Goal: Complete application form

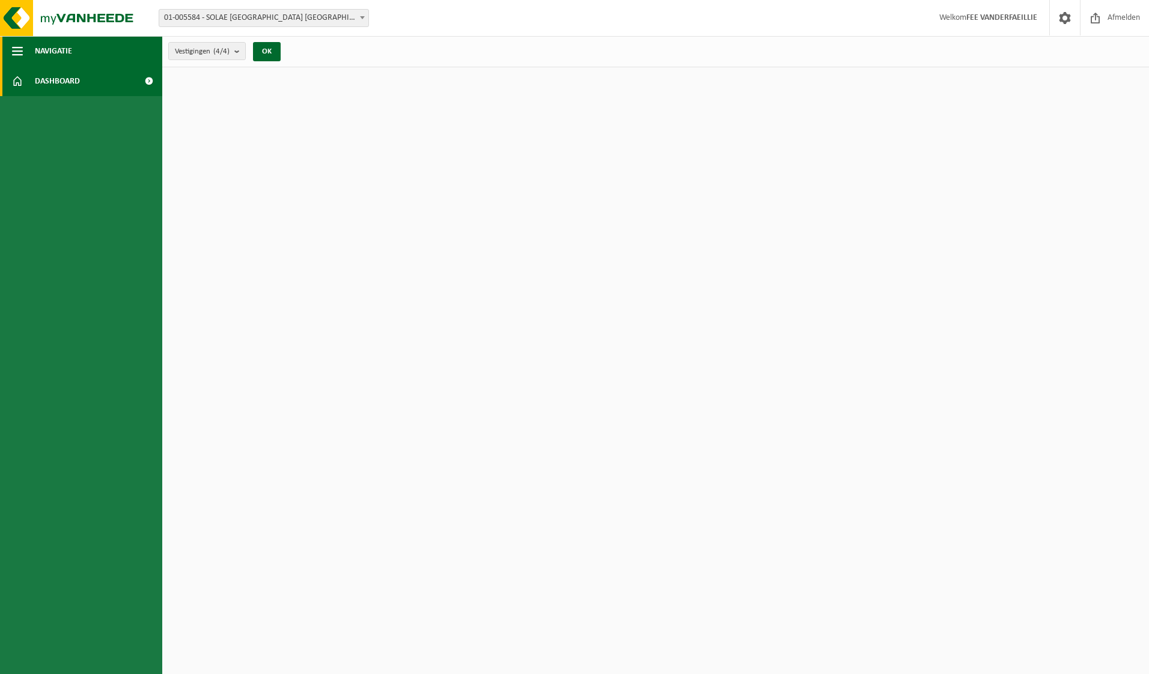
click at [68, 47] on span "Navigatie" at bounding box center [53, 51] width 37 height 30
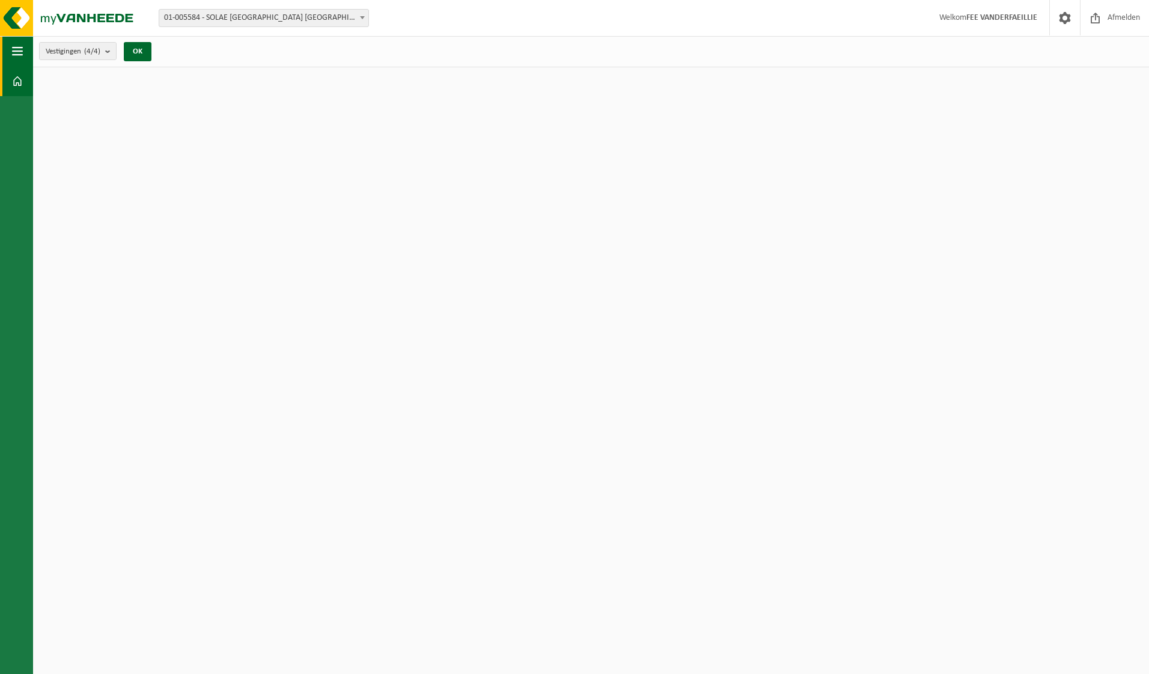
click at [16, 49] on span "button" at bounding box center [17, 51] width 11 height 30
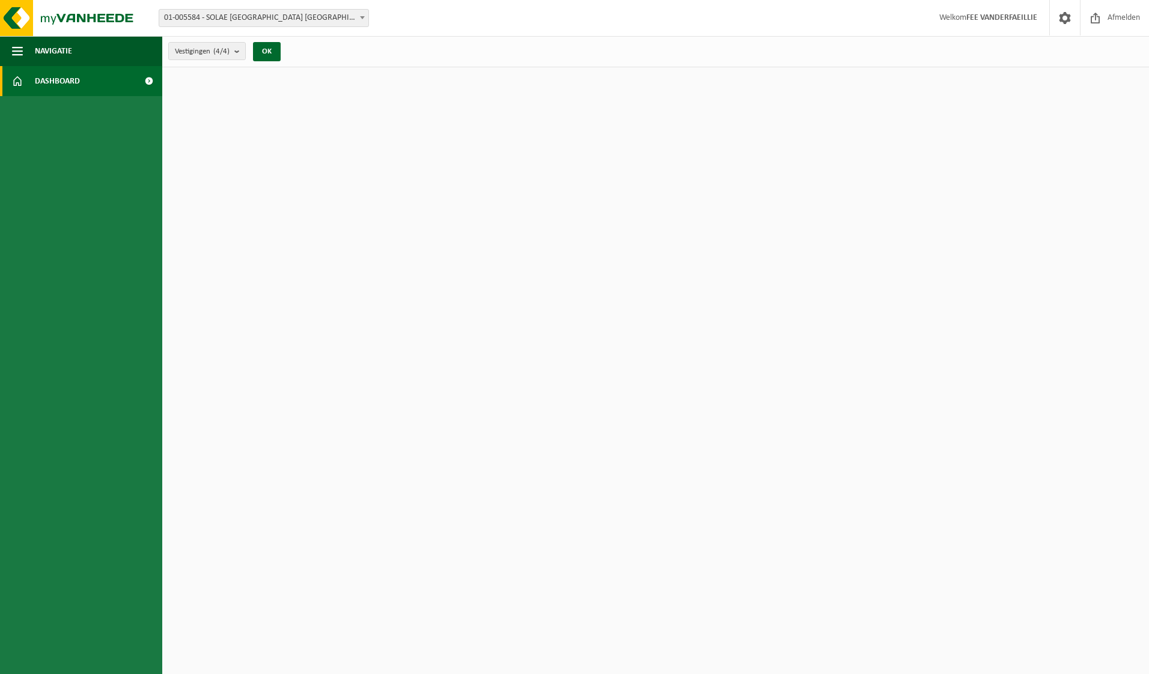
click at [70, 77] on span "Dashboard" at bounding box center [57, 81] width 45 height 30
click at [138, 85] on span at bounding box center [148, 81] width 27 height 30
click at [21, 18] on img at bounding box center [72, 18] width 144 height 36
click at [1007, 16] on strong "FEE VANDERFAEILLIE" at bounding box center [1001, 17] width 71 height 9
click at [1062, 19] on span at bounding box center [1065, 17] width 18 height 35
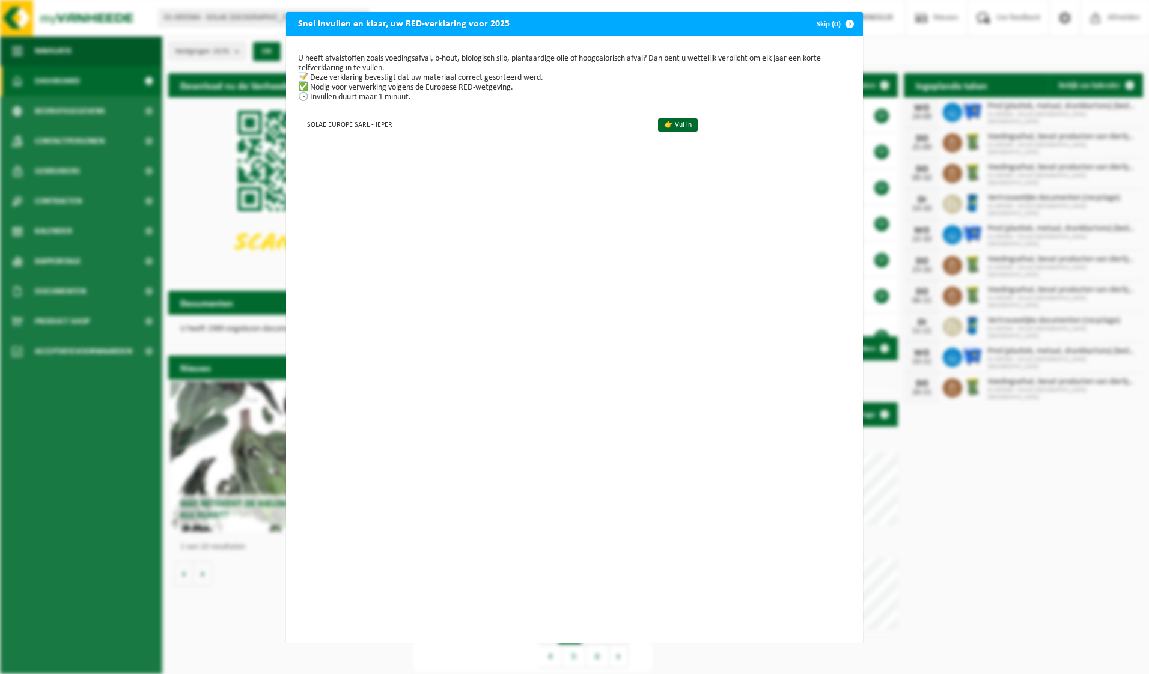
click at [401, 90] on p "U heeft afvalstoffen zoals voedingsafval, b-hout, biologisch slib, plantaardige…" at bounding box center [574, 78] width 553 height 48
click at [660, 122] on link "👉 Vul in" at bounding box center [678, 124] width 40 height 13
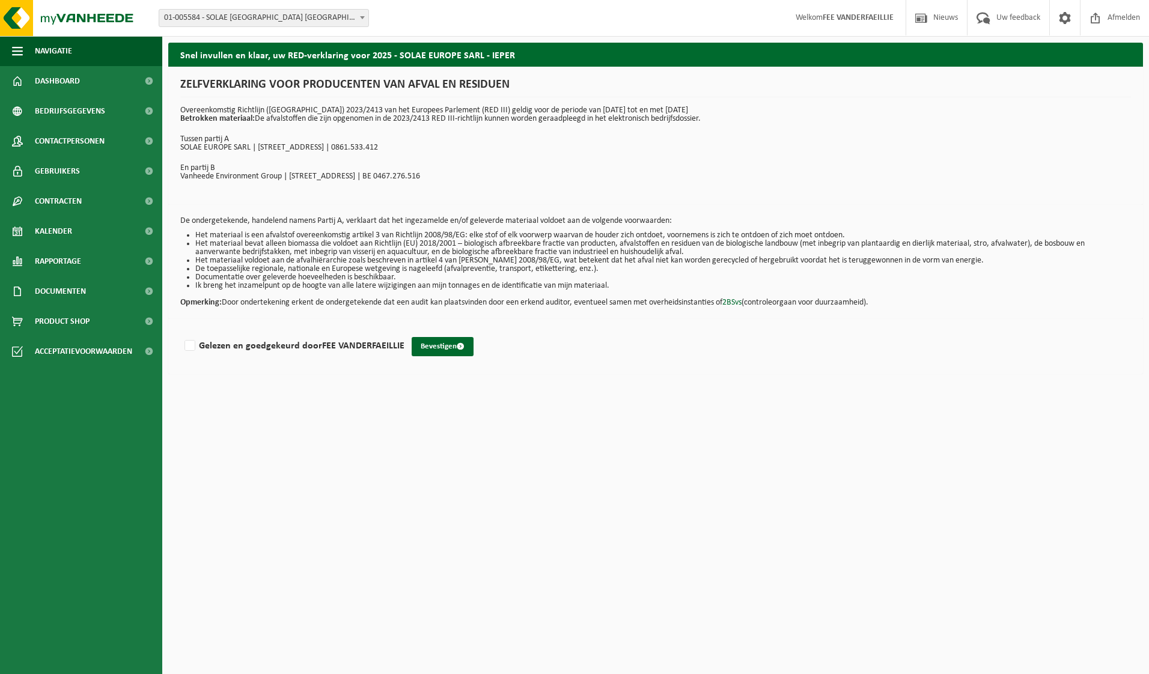
click at [618, 581] on html "Vestiging: 01-005584 - [GEOGRAPHIC_DATA] [GEOGRAPHIC_DATA] [GEOGRAPHIC_DATA] - …" at bounding box center [574, 337] width 1149 height 674
